Goal: Task Accomplishment & Management: Manage account settings

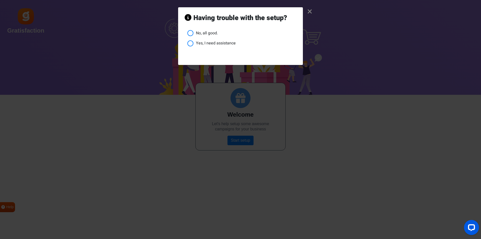
click at [189, 43] on li "Yes, I need assistance" at bounding box center [241, 43] width 109 height 6
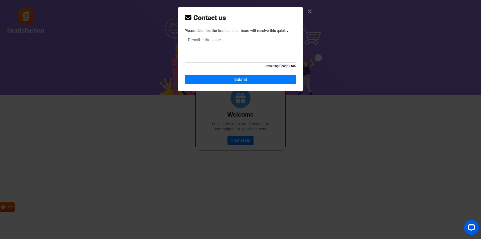
click at [309, 13] on link "×" at bounding box center [309, 11] width 5 height 5
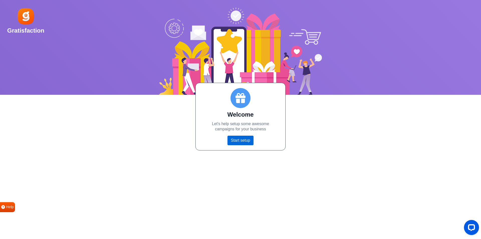
click at [248, 142] on link "Start setup" at bounding box center [240, 140] width 26 height 10
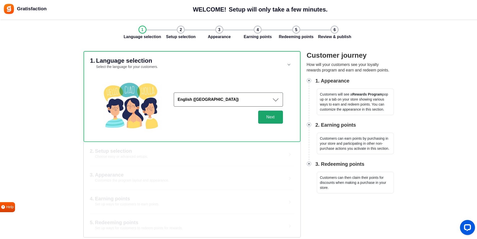
click at [274, 117] on button "Next" at bounding box center [270, 116] width 25 height 13
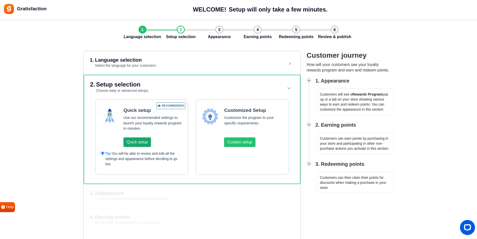
click at [136, 144] on button "Quick setup" at bounding box center [137, 142] width 28 height 10
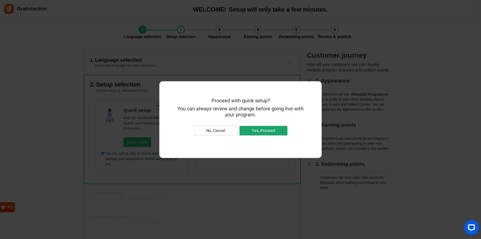
click at [253, 133] on button "Yes, Proceed" at bounding box center [263, 131] width 48 height 10
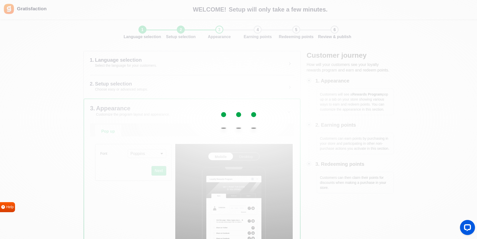
scroll to position [91, 0]
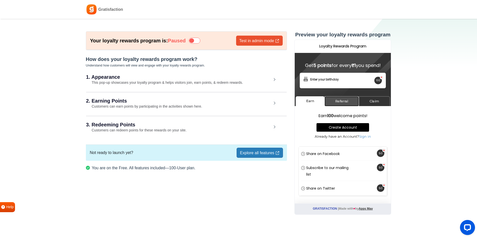
click at [338, 104] on link "Referral" at bounding box center [341, 101] width 34 height 10
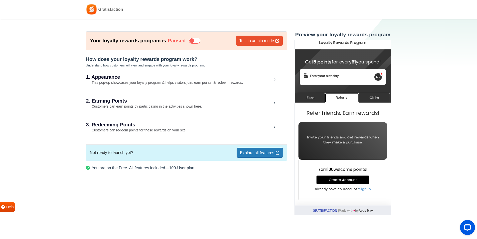
scroll to position [5, 0]
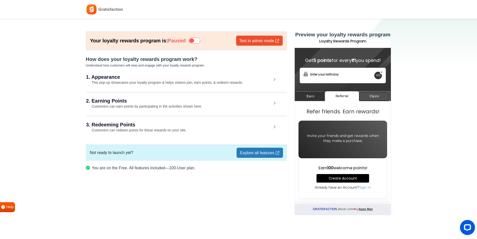
click at [377, 95] on link "Claim" at bounding box center [374, 96] width 31 height 10
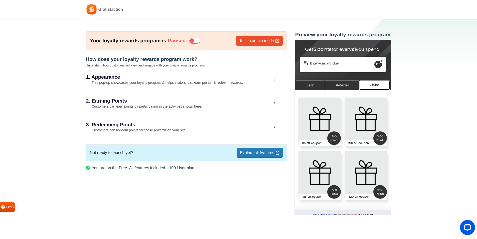
scroll to position [22, 0]
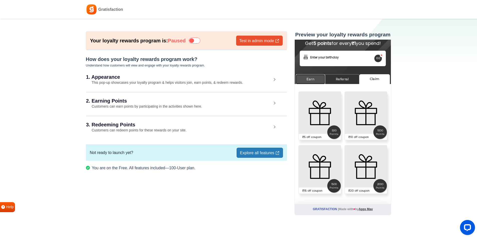
click at [311, 79] on link "Earn" at bounding box center [310, 79] width 29 height 10
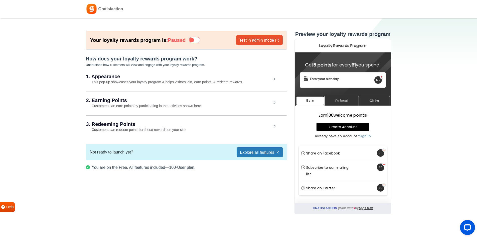
scroll to position [0, 0]
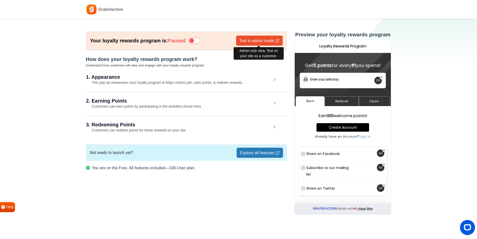
click at [251, 42] on link "Test in admin mode" at bounding box center [259, 41] width 47 height 10
drag, startPoint x: 123, startPoint y: 11, endPoint x: 98, endPoint y: 12, distance: 25.6
click at [98, 12] on div "Gratisfaction Book a free onboarding call" at bounding box center [238, 9] width 305 height 11
copy span "Gratisfaction"
click at [238, 88] on div "1. Appearance This pop-up showcases your loyalty program & helps visitors join,…" at bounding box center [186, 79] width 200 height 23
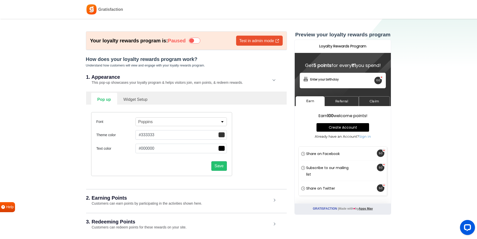
click at [113, 100] on link "Pop up" at bounding box center [104, 99] width 26 height 12
click at [126, 97] on link "Widget Setup" at bounding box center [135, 99] width 37 height 12
select select "right"
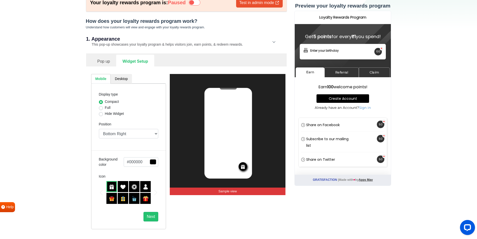
scroll to position [50, 0]
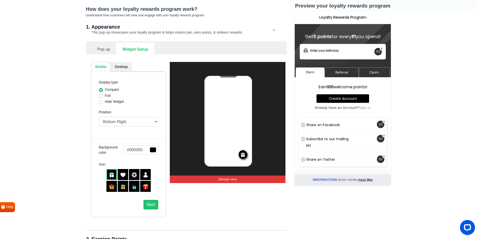
click at [104, 50] on link "Pop up" at bounding box center [103, 49] width 25 height 12
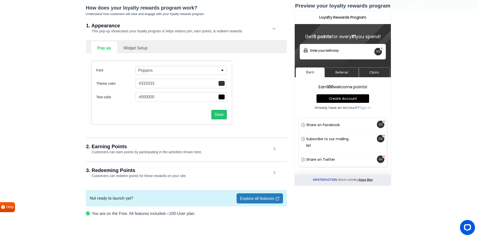
scroll to position [58, 0]
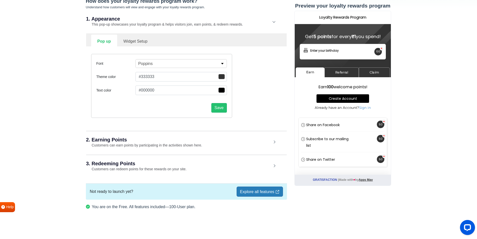
click at [144, 141] on h2 "2. Earning Points" at bounding box center [178, 139] width 185 height 5
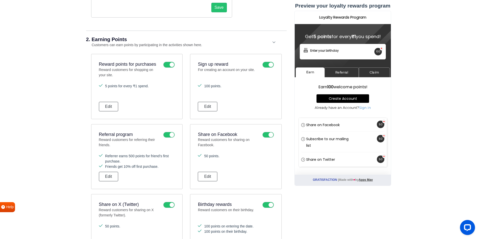
scroll to position [183, 0]
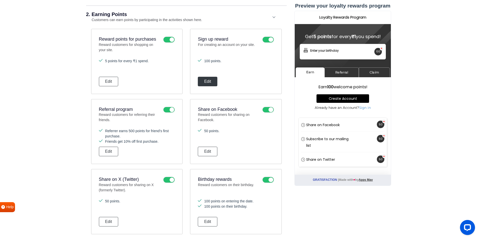
click at [214, 82] on button "Edit" at bounding box center [208, 82] width 20 height 10
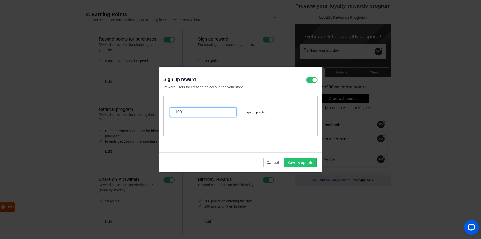
drag, startPoint x: 185, startPoint y: 111, endPoint x: 174, endPoint y: 111, distance: 10.3
click at [174, 111] on input "100" at bounding box center [203, 112] width 67 height 10
click at [298, 159] on button "Save & update" at bounding box center [300, 162] width 33 height 10
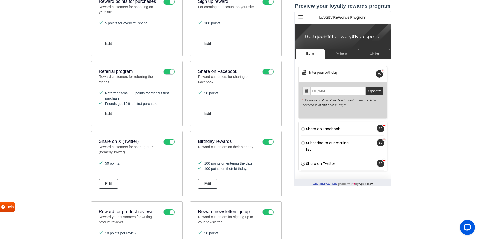
scroll to position [233, 0]
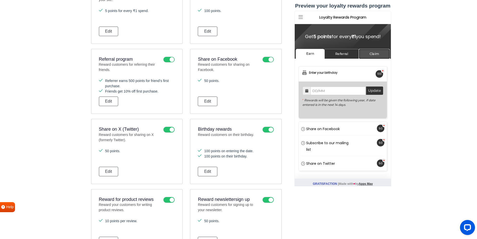
click at [373, 53] on link "Claim" at bounding box center [373, 54] width 31 height 10
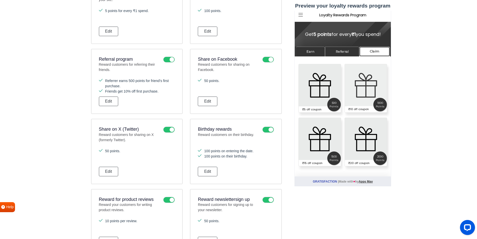
scroll to position [4, 0]
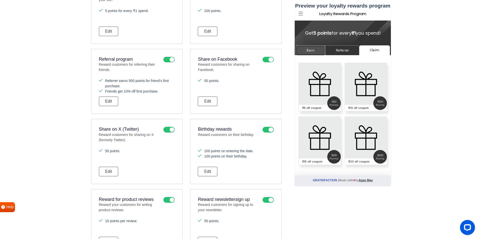
click at [312, 48] on link "Earn" at bounding box center [309, 50] width 29 height 10
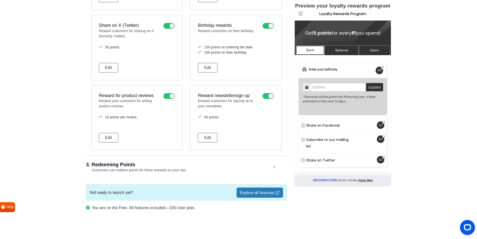
scroll to position [338, 0]
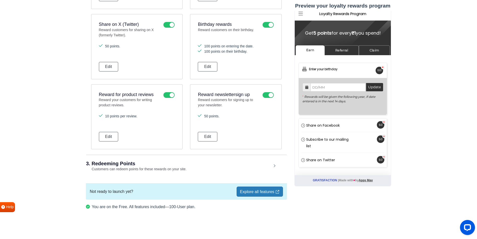
click at [264, 190] on link "Explore all features" at bounding box center [260, 191] width 46 height 10
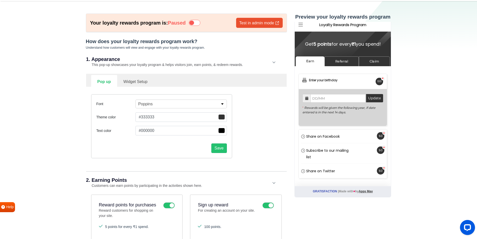
scroll to position [0, 0]
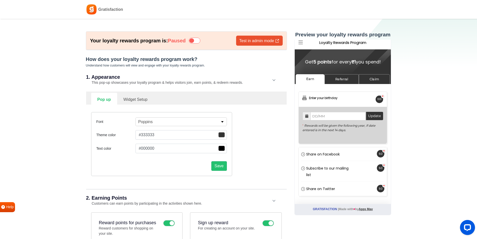
click at [200, 39] on icon at bounding box center [195, 41] width 12 height 6
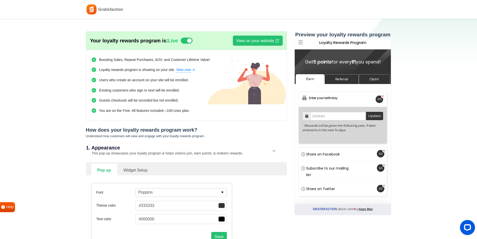
click at [187, 42] on icon at bounding box center [187, 41] width 12 height 6
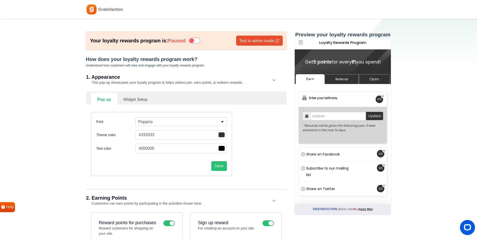
click at [200, 39] on icon at bounding box center [195, 41] width 12 height 6
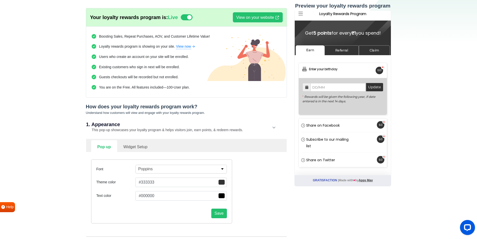
scroll to position [50, 0]
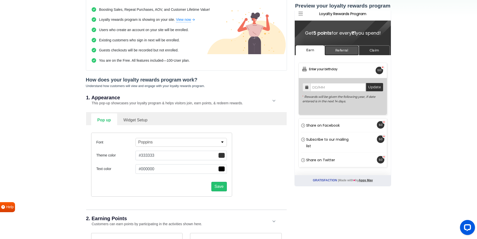
click at [341, 52] on link "Referral" at bounding box center [341, 50] width 34 height 10
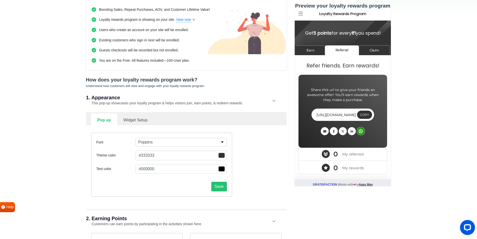
click at [362, 130] on icon at bounding box center [361, 131] width 4 height 4
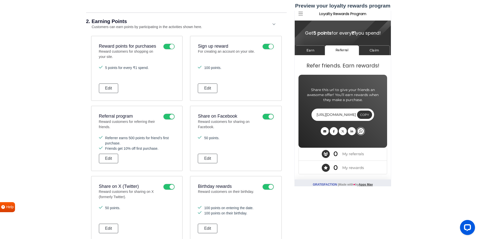
scroll to position [250, 0]
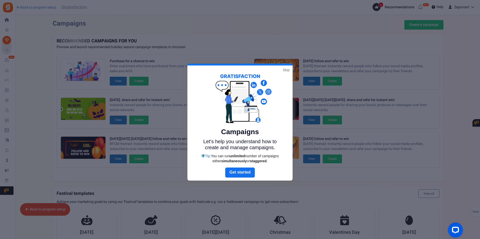
click at [287, 69] on link "Skip" at bounding box center [286, 69] width 7 height 5
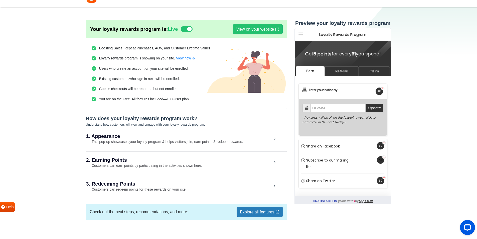
scroll to position [18, 0]
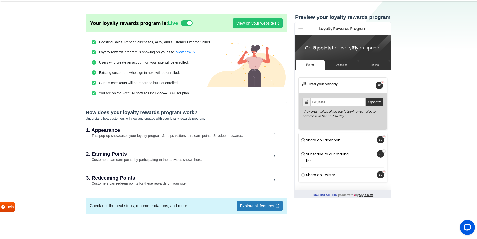
click at [269, 203] on link "Explore all features" at bounding box center [260, 205] width 46 height 10
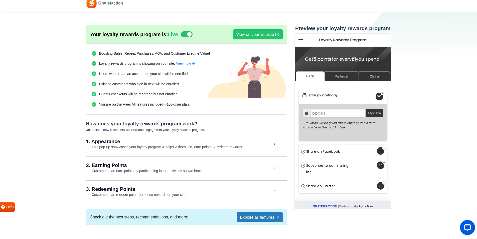
scroll to position [0, 0]
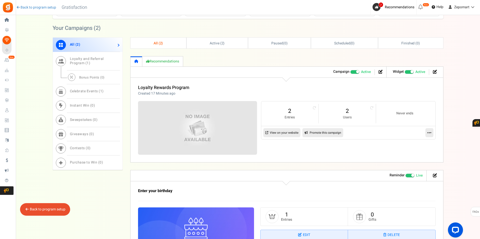
scroll to position [225, 0]
click at [291, 110] on link "2" at bounding box center [289, 110] width 47 height 8
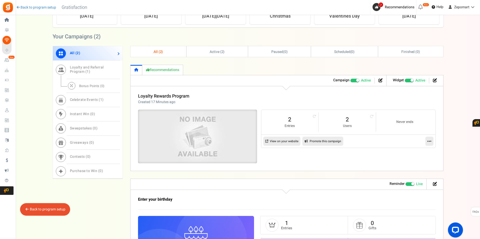
scroll to position [228, 0]
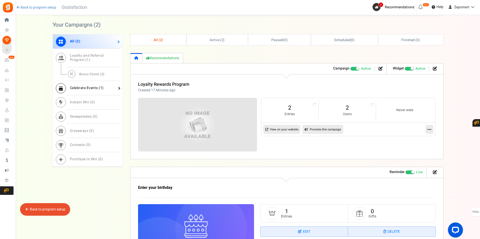
click at [91, 91] on link "Celebrate Events ( 1 )" at bounding box center [88, 88] width 70 height 14
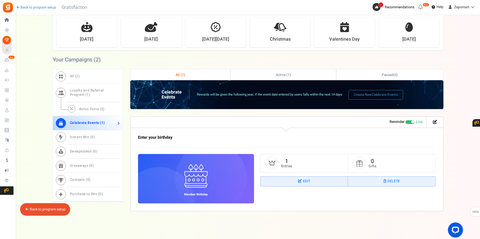
scroll to position [193, 0]
click at [91, 78] on link "All ( 2 )" at bounding box center [88, 76] width 70 height 14
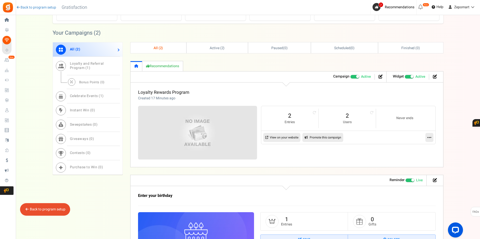
scroll to position [228, 0]
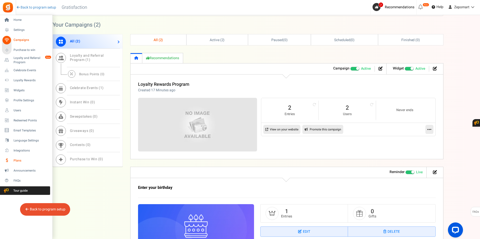
click at [20, 159] on span "Plans" at bounding box center [31, 160] width 35 height 4
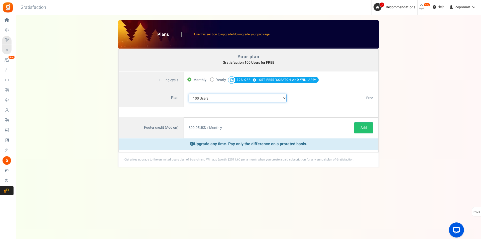
click at [216, 98] on select "100 Users 200 Users 500 Users 1000 Users 2000 Users 3000 Users 4000 Users 5000 …" at bounding box center [237, 98] width 98 height 9
click at [188, 94] on select "100 Users 200 Users 500 Users 1000 Users 2000 Users 3000 Users 4000 Users 5000 …" at bounding box center [237, 98] width 98 height 9
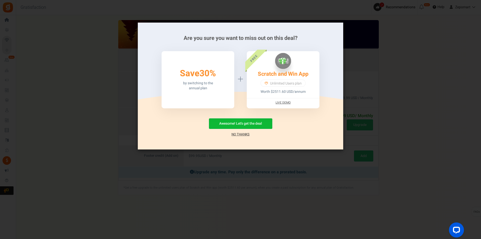
click at [242, 134] on link "No Thanks" at bounding box center [240, 134] width 18 height 5
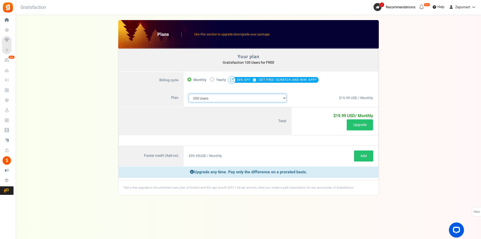
click at [222, 97] on select "100 Users 200 Users 500 Users 1000 Users 2000 Users 3000 Users 4000 Users 5000 …" at bounding box center [237, 98] width 98 height 9
select select "710"
click at [188, 94] on select "100 Users 200 Users 500 Users 1000 Users 2000 Users 3000 Users 4000 Users 5000 …" at bounding box center [237, 98] width 98 height 9
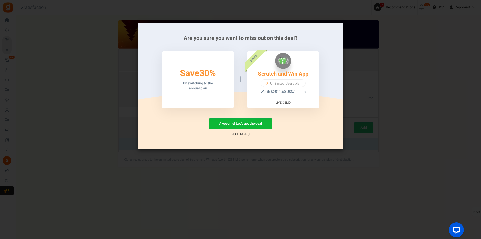
click at [249, 135] on link "No Thanks" at bounding box center [240, 134] width 18 height 5
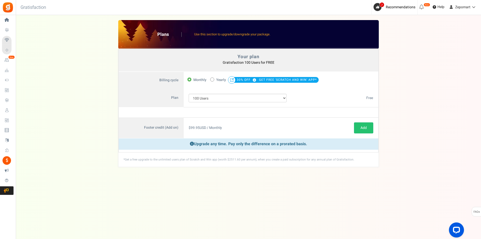
click at [212, 79] on icon at bounding box center [211, 79] width 1 height 1
click at [212, 79] on input "50% OFF Limited time offer! Yearly 30% OFF GET FREE 'SCRATCH AND WIN' APP*" at bounding box center [211, 78] width 3 height 3
radio input "true"
click at [189, 79] on icon at bounding box center [188, 79] width 1 height 1
click at [189, 79] on input "Monthly" at bounding box center [188, 78] width 3 height 3
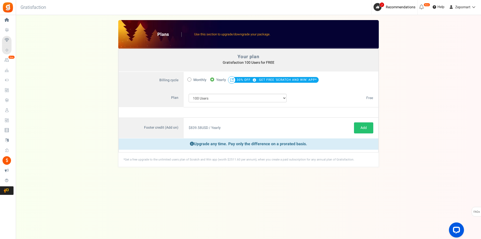
radio input "true"
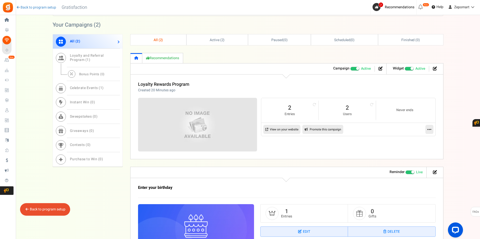
scroll to position [202, 0]
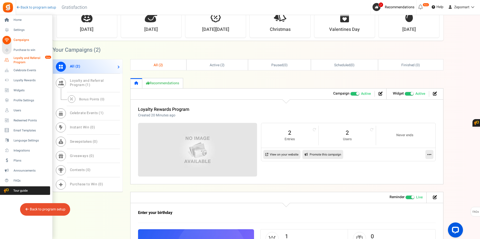
click at [23, 60] on span "Loyalty and Referral Program" at bounding box center [32, 60] width 37 height 9
